Goal: Task Accomplishment & Management: Use online tool/utility

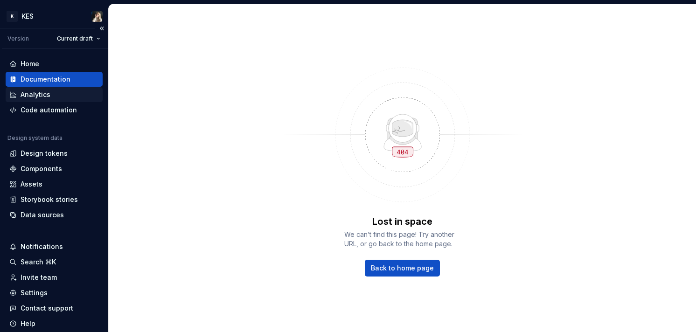
click at [56, 89] on div "Analytics" at bounding box center [54, 94] width 97 height 15
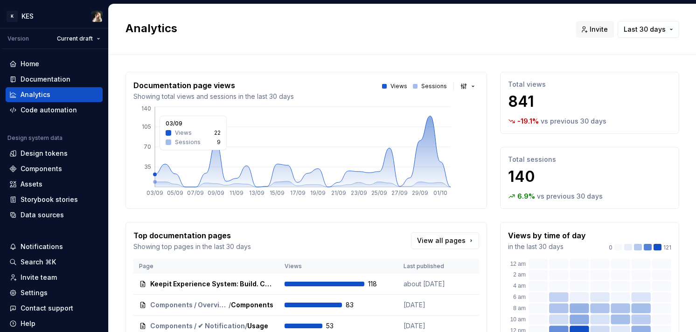
click at [430, 118] on icon at bounding box center [303, 151] width 296 height 71
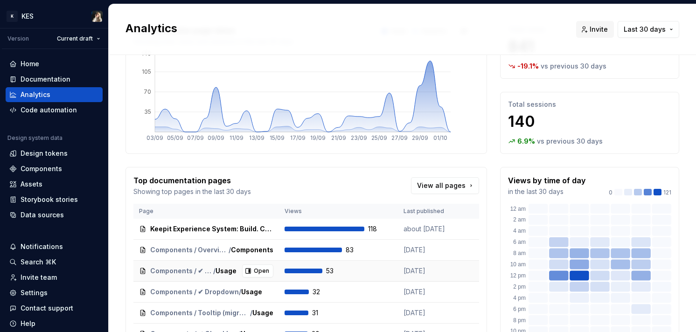
scroll to position [172, 0]
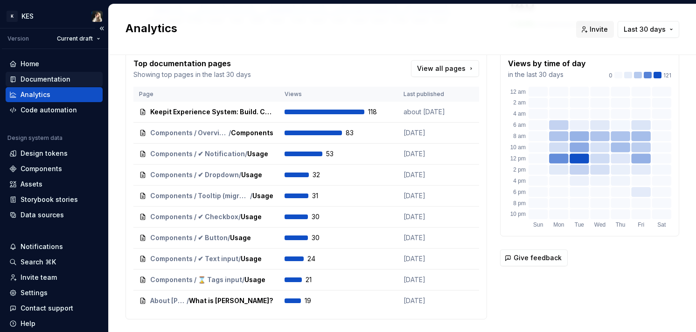
click at [58, 80] on div "Documentation" at bounding box center [46, 79] width 50 height 9
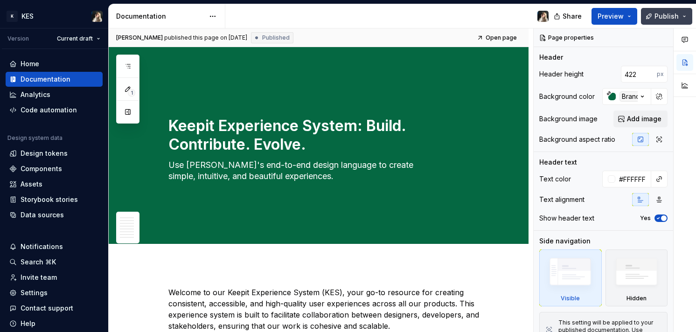
click at [682, 15] on button "Publish" at bounding box center [666, 16] width 51 height 17
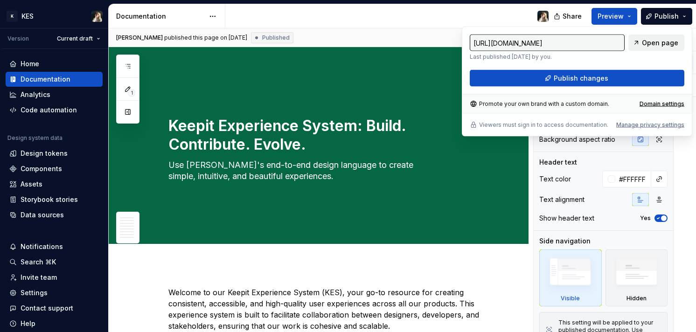
click at [652, 43] on span "Open page" at bounding box center [660, 42] width 36 height 9
type textarea "*"
